Goal: Task Accomplishment & Management: Manage account settings

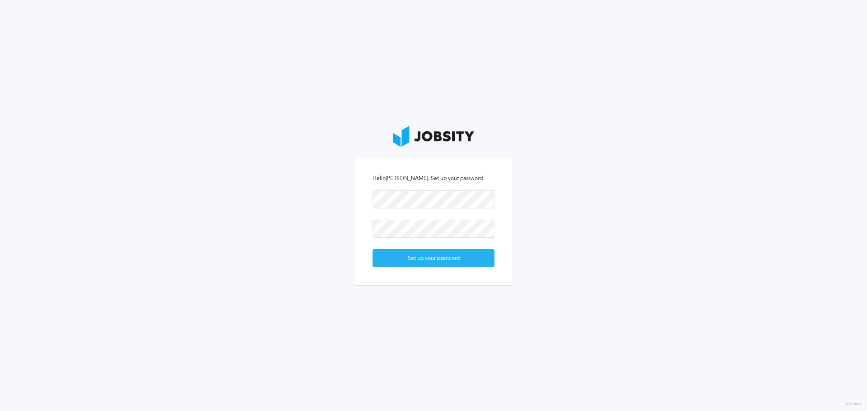
click at [452, 261] on div "Set up your password" at bounding box center [433, 259] width 121 height 18
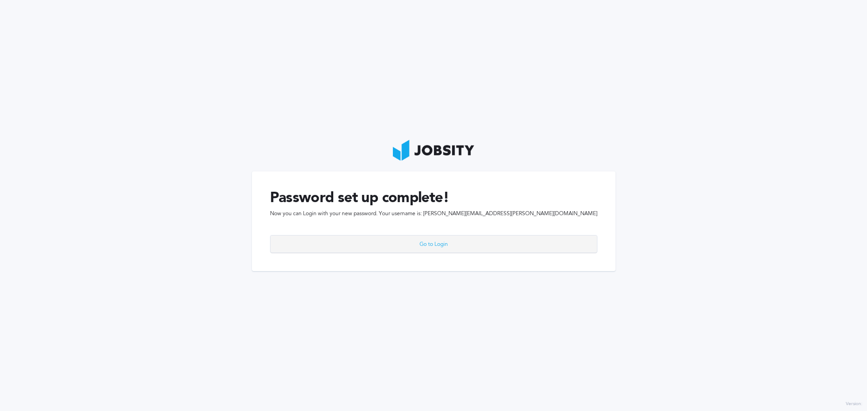
click at [459, 243] on div "Go to Login" at bounding box center [434, 245] width 327 height 18
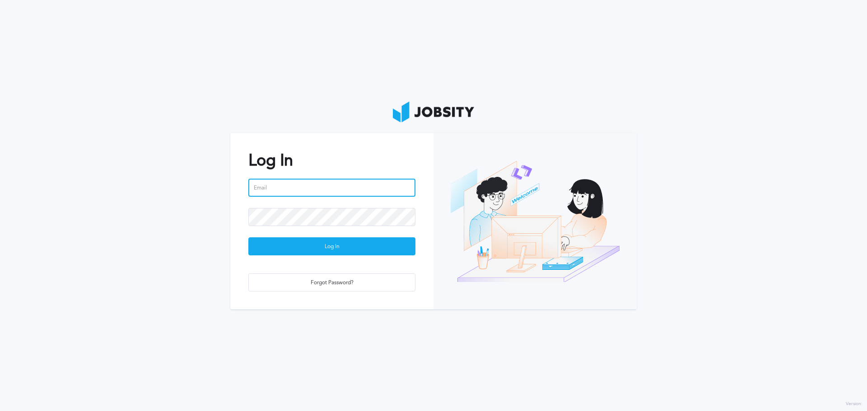
click at [322, 190] on input "email" at bounding box center [331, 188] width 167 height 18
type input "[PERSON_NAME][EMAIL_ADDRESS][PERSON_NAME][DOMAIN_NAME]"
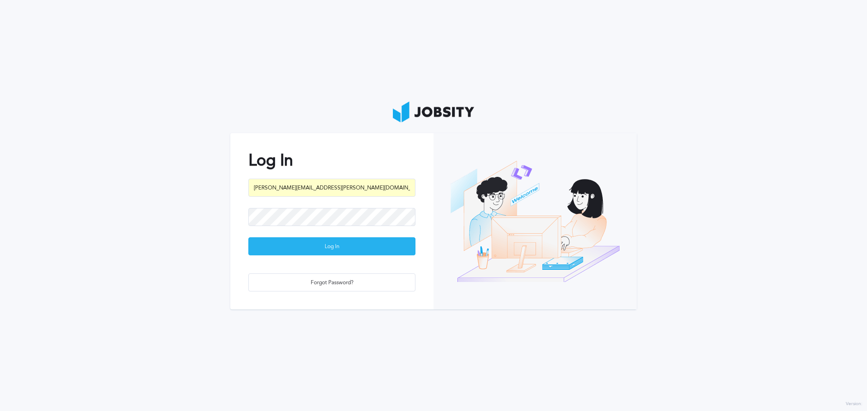
click at [324, 242] on div "Log In" at bounding box center [332, 247] width 166 height 18
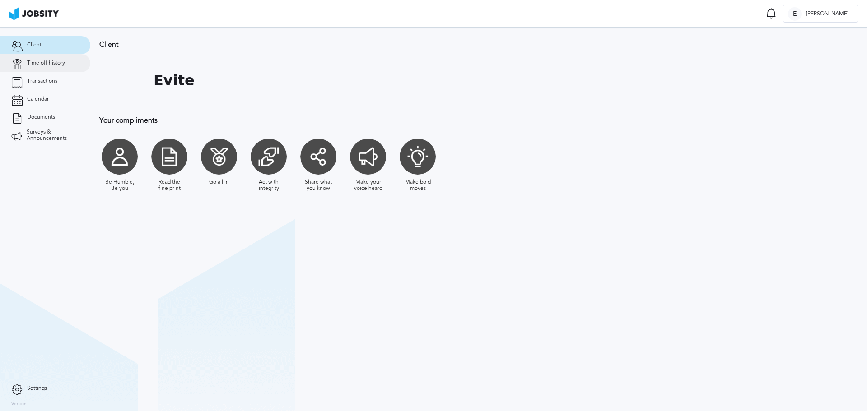
click at [48, 64] on span "Time off history" at bounding box center [46, 63] width 38 height 6
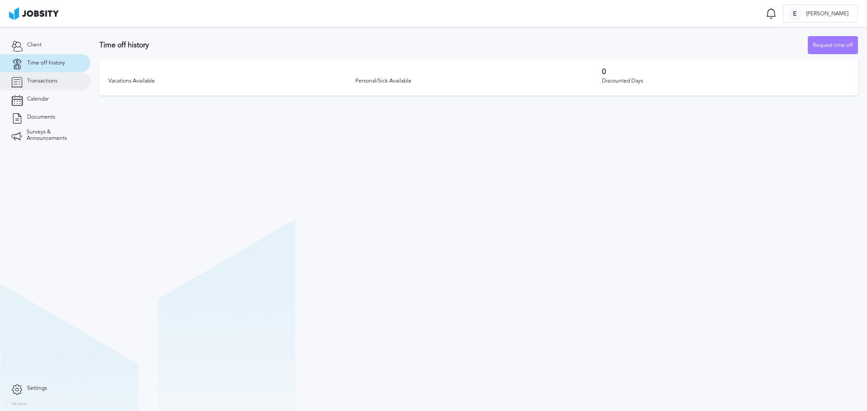
click at [56, 83] on span "Transactions" at bounding box center [42, 81] width 30 height 6
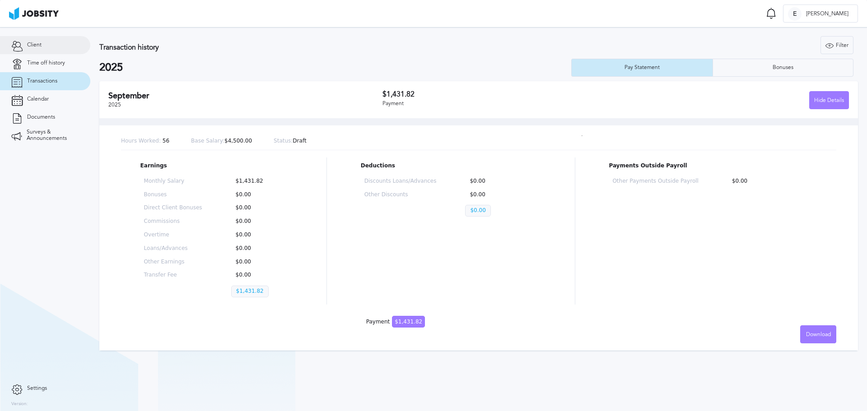
click at [55, 46] on link "Client" at bounding box center [45, 45] width 90 height 18
